Goal: Task Accomplishment & Management: Use online tool/utility

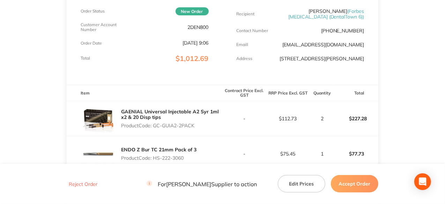
scroll to position [134, 0]
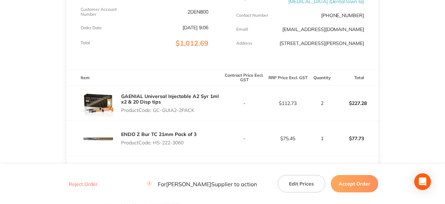
drag, startPoint x: 167, startPoint y: 105, endPoint x: 125, endPoint y: 107, distance: 41.9
click at [125, 108] on p "Product Code: GC-GUIA2-2PACK" at bounding box center [171, 111] width 101 height 6
copy p "GC-GUIA2-2PACK"
drag, startPoint x: 155, startPoint y: 132, endPoint x: 124, endPoint y: 132, distance: 30.7
click at [124, 140] on p "Product Code: HS-222-3060" at bounding box center [158, 143] width 75 height 6
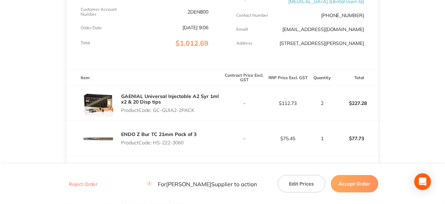
copy p "HS-222-3060"
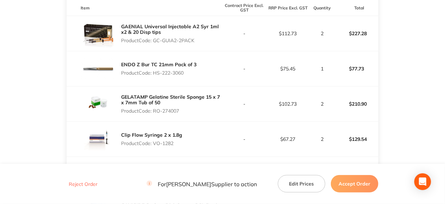
scroll to position [239, 0]
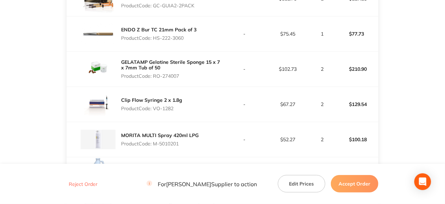
drag, startPoint x: 152, startPoint y: 57, endPoint x: 124, endPoint y: 57, distance: 27.9
click at [124, 73] on p "Product Code: RO-274007" at bounding box center [171, 76] width 101 height 6
copy p "RO-274007"
drag, startPoint x: 146, startPoint y: 83, endPoint x: 125, endPoint y: 81, distance: 20.7
click at [125, 106] on p "Product Code: VO-1282" at bounding box center [151, 109] width 61 height 6
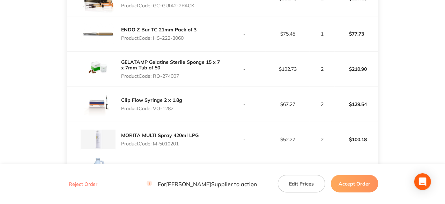
copy p "VO-1282"
drag, startPoint x: 151, startPoint y: 110, endPoint x: 125, endPoint y: 109, distance: 26.6
click at [125, 141] on p "Product Code: M-5010201" at bounding box center [160, 144] width 78 height 6
copy p "M-5010201"
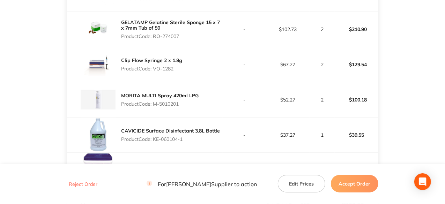
scroll to position [344, 0]
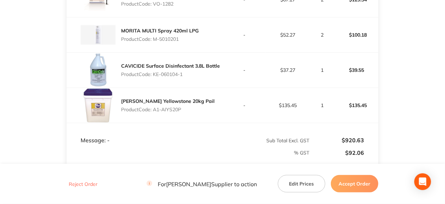
drag, startPoint x: 154, startPoint y: 31, endPoint x: 126, endPoint y: 31, distance: 28.6
click at [126, 72] on p "Product Code: KE-060104-1" at bounding box center [170, 75] width 99 height 6
copy p "KE-060104-1"
drag, startPoint x: 153, startPoint y: 60, endPoint x: 125, endPoint y: 58, distance: 27.6
click at [125, 107] on p "Product Code: A1-AIYS20P" at bounding box center [168, 110] width 94 height 6
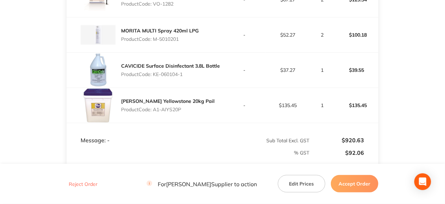
copy p "A1-AIYS20P"
click at [367, 182] on button "Accept Order" at bounding box center [355, 183] width 48 height 17
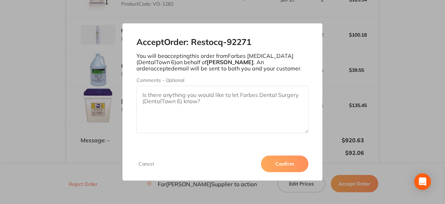
click at [298, 160] on button "Confirm" at bounding box center [285, 164] width 48 height 17
